Goal: Information Seeking & Learning: Understand process/instructions

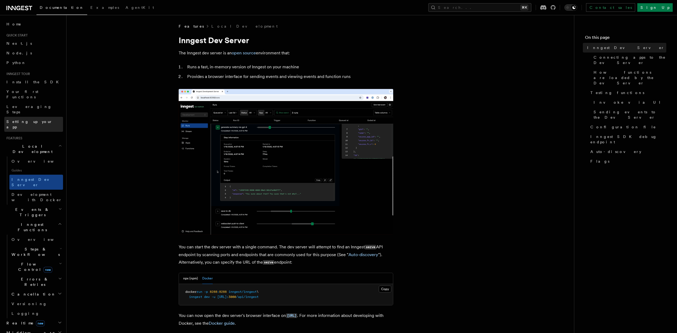
click at [24, 120] on span "Setting up your app" at bounding box center [29, 125] width 46 height 10
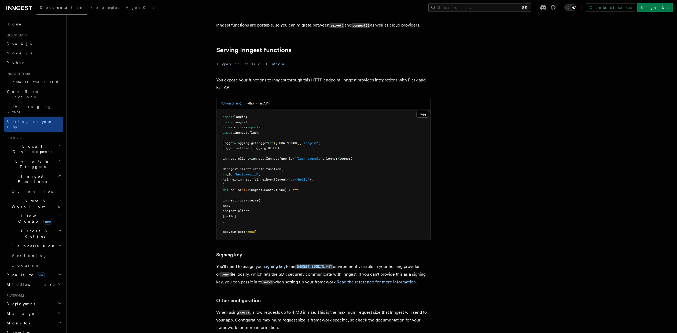
scroll to position [193, 0]
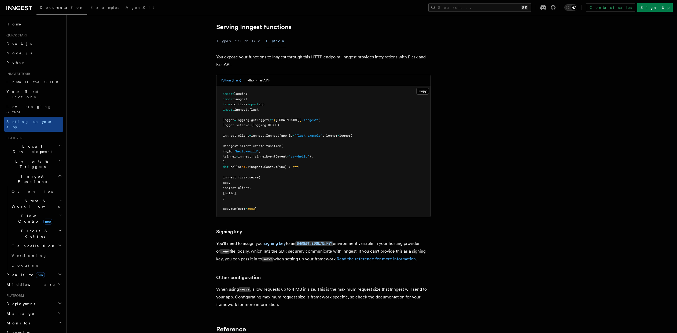
click at [343, 257] on link "Read the reference for more information" at bounding box center [376, 259] width 79 height 5
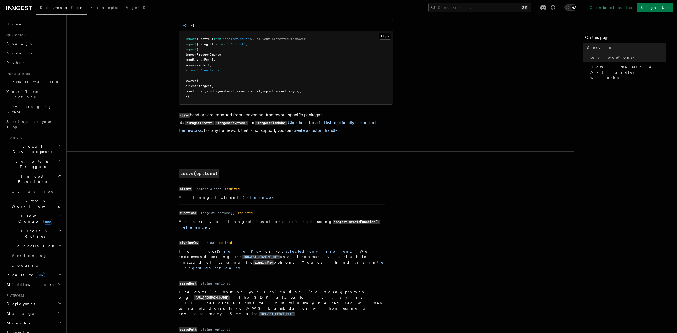
scroll to position [81, 0]
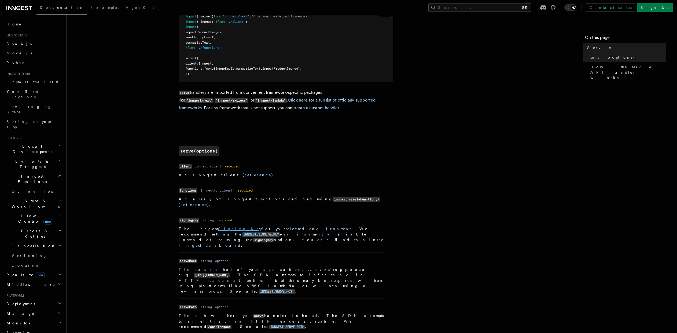
click at [218, 227] on link "Signing Key" at bounding box center [239, 229] width 43 height 4
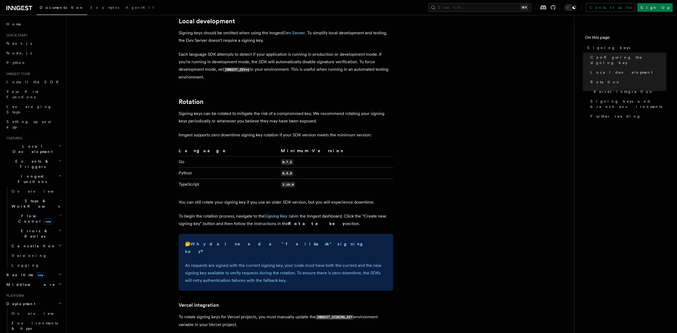
scroll to position [278, 0]
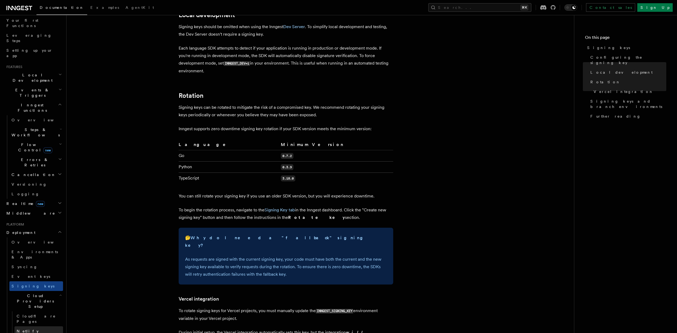
scroll to position [79, 0]
